Goal: Check status: Check status

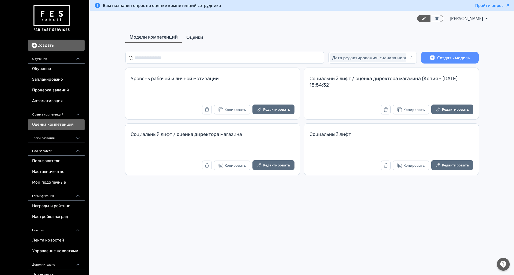
click at [194, 33] on link "Оценки" at bounding box center [194, 37] width 25 height 11
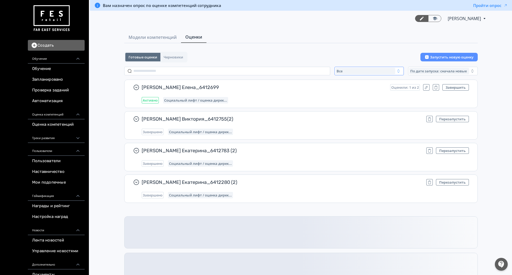
click at [344, 70] on div "Все" at bounding box center [366, 71] width 60 height 6
click at [341, 93] on span "Активные" at bounding box center [351, 92] width 20 height 5
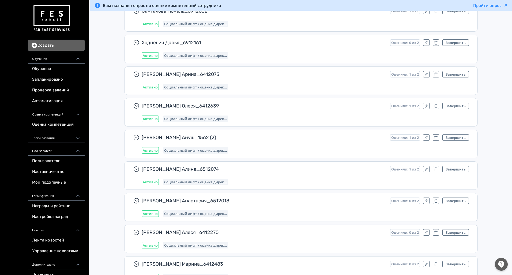
scroll to position [4595, 0]
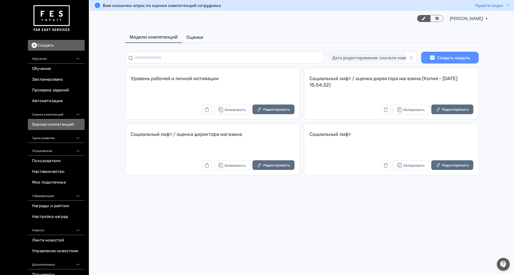
click at [192, 39] on span "Оценки" at bounding box center [194, 37] width 17 height 6
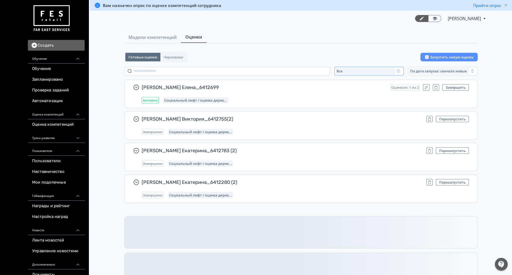
click at [358, 73] on div "Все" at bounding box center [366, 71] width 60 height 6
click at [347, 90] on span "Активные" at bounding box center [351, 92] width 20 height 5
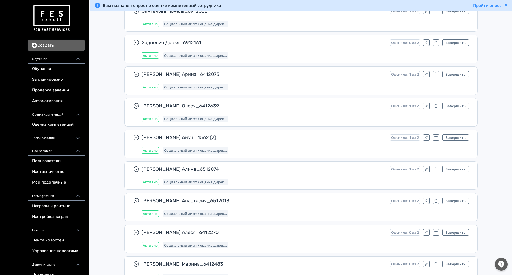
scroll to position [4595, 0]
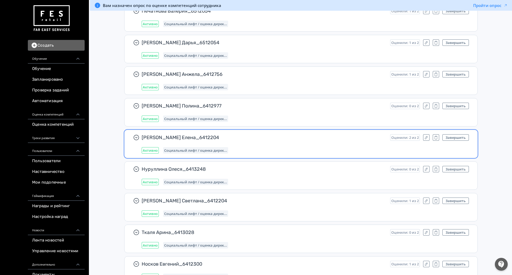
click at [453, 134] on div "Лукина Елена_6412204 Оценили: 2 из 2 Завершить Активно Социальный лифт / оценка…" at bounding box center [301, 144] width 353 height 28
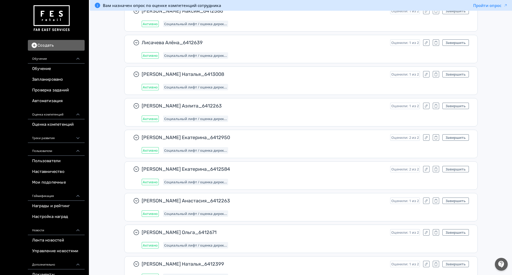
scroll to position [4634, 0]
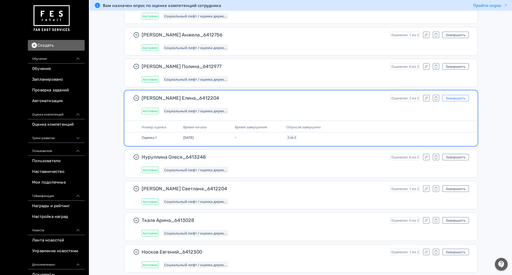
click at [450, 96] on button "Завершить" at bounding box center [455, 98] width 27 height 6
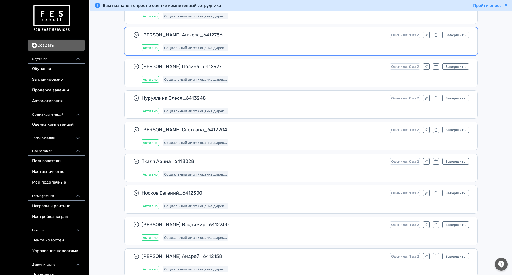
scroll to position [5100, 0]
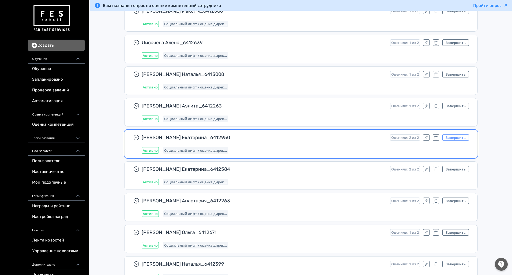
click at [450, 135] on button "Завершить" at bounding box center [455, 137] width 27 height 6
click at [448, 140] on button "Завершить" at bounding box center [455, 137] width 27 height 6
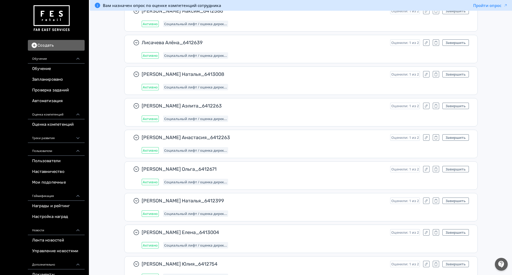
scroll to position [5922, 0]
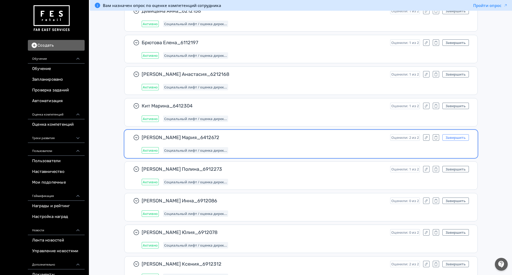
click at [453, 137] on button "Завершить" at bounding box center [455, 137] width 27 height 6
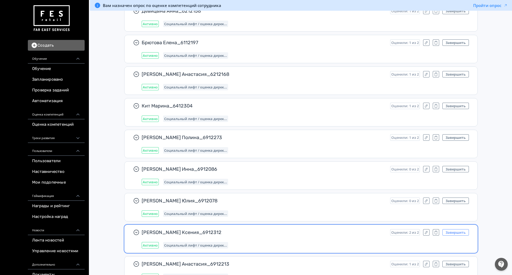
click at [454, 231] on button "Завершить" at bounding box center [455, 232] width 27 height 6
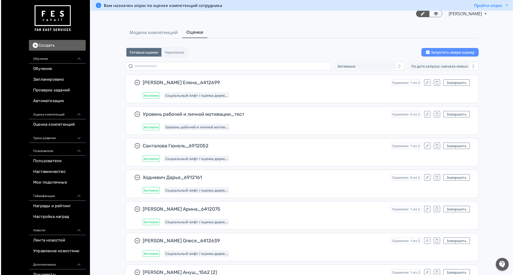
scroll to position [0, 0]
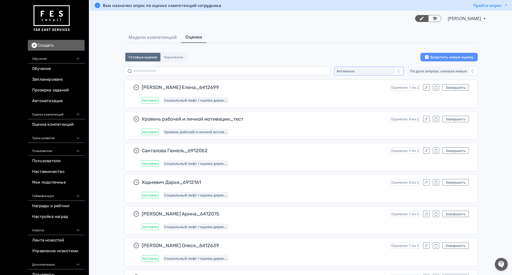
click at [348, 72] on span "Активные" at bounding box center [346, 71] width 18 height 4
click at [352, 82] on button "Все" at bounding box center [388, 83] width 94 height 10
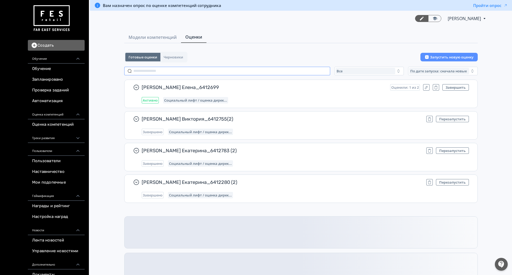
click at [193, 70] on input "text" at bounding box center [227, 71] width 206 height 9
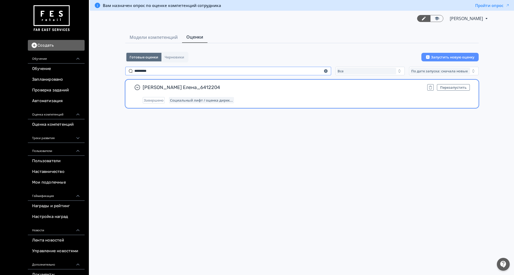
type input "*********"
click at [286, 92] on div "Лукина Елена_6412204 Перезапустить Завершено Социальный лифт / оценка дирек..." at bounding box center [306, 93] width 327 height 19
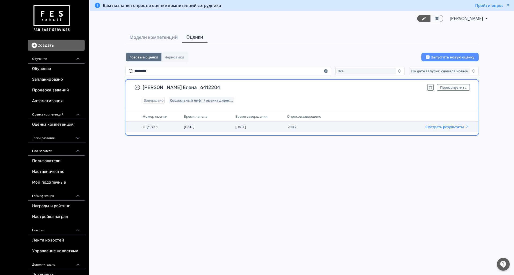
click at [436, 127] on button "Смотреть результаты" at bounding box center [448, 127] width 44 height 4
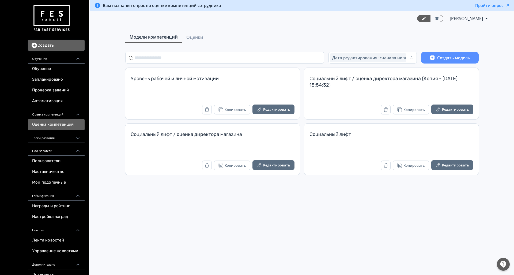
drag, startPoint x: 188, startPoint y: 40, endPoint x: 176, endPoint y: 34, distance: 13.1
click at [176, 34] on div "Модели компетенций Оценки" at bounding box center [301, 38] width 353 height 12
click at [189, 36] on span "Оценки" at bounding box center [194, 37] width 17 height 6
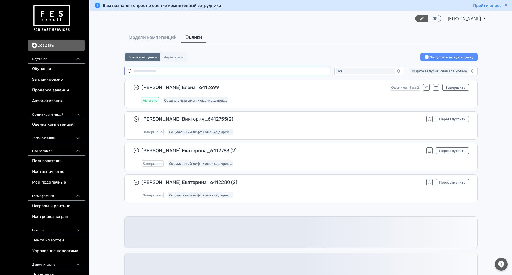
click at [150, 74] on input "text" at bounding box center [227, 71] width 206 height 9
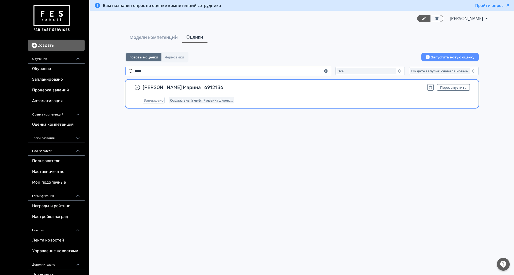
type input "*****"
click at [263, 88] on span "Винникова Марина_6912136" at bounding box center [283, 87] width 280 height 6
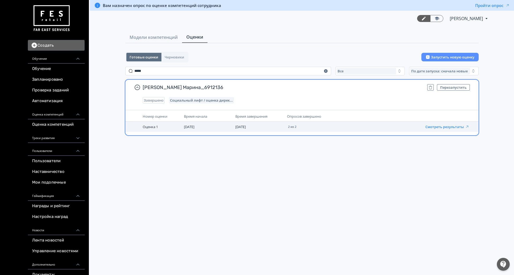
click at [440, 126] on button "Смотреть результаты" at bounding box center [448, 127] width 44 height 4
